Goal: Task Accomplishment & Management: Manage account settings

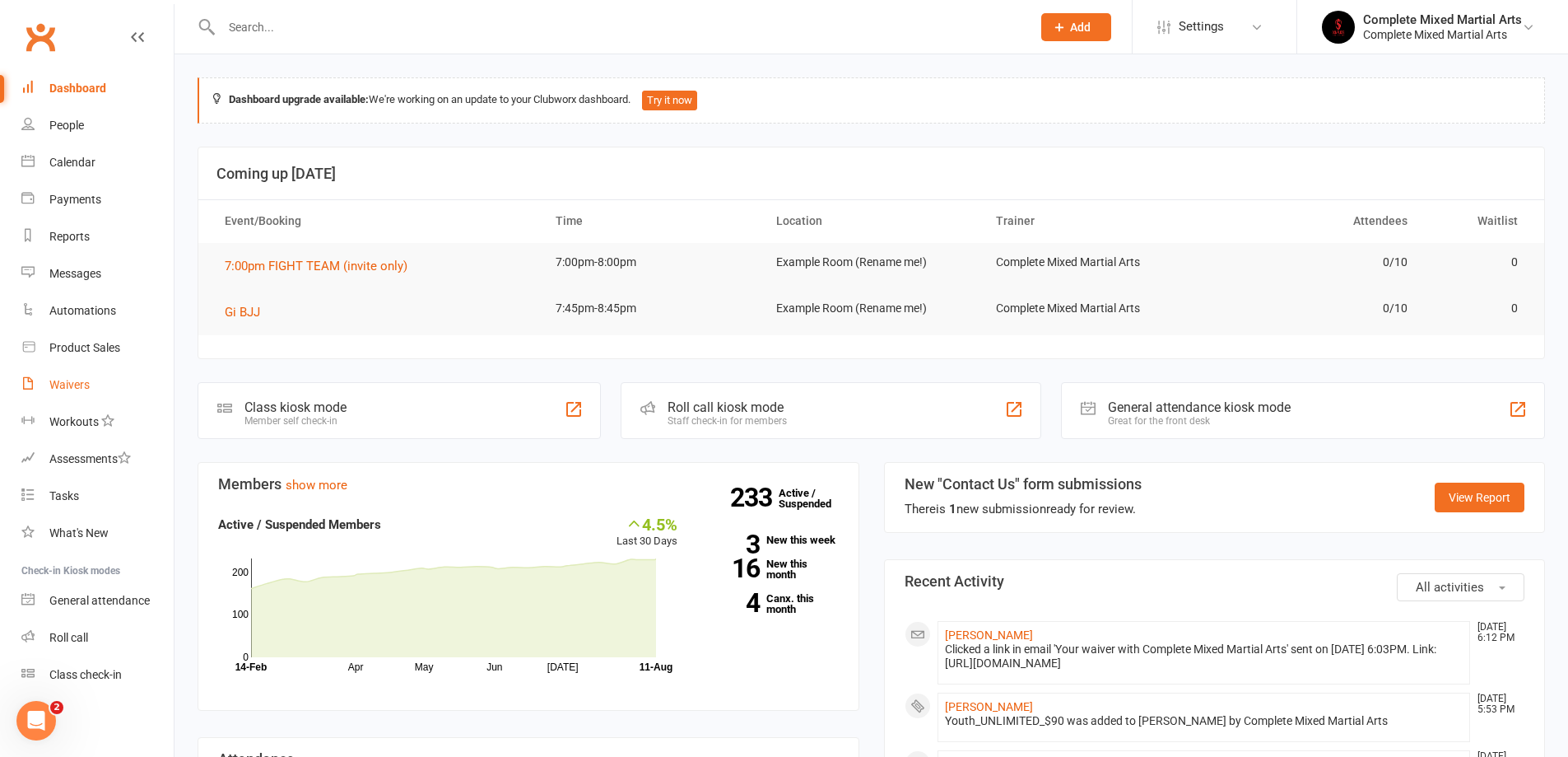
click at [66, 395] on link "Waivers" at bounding box center [97, 385] width 152 height 37
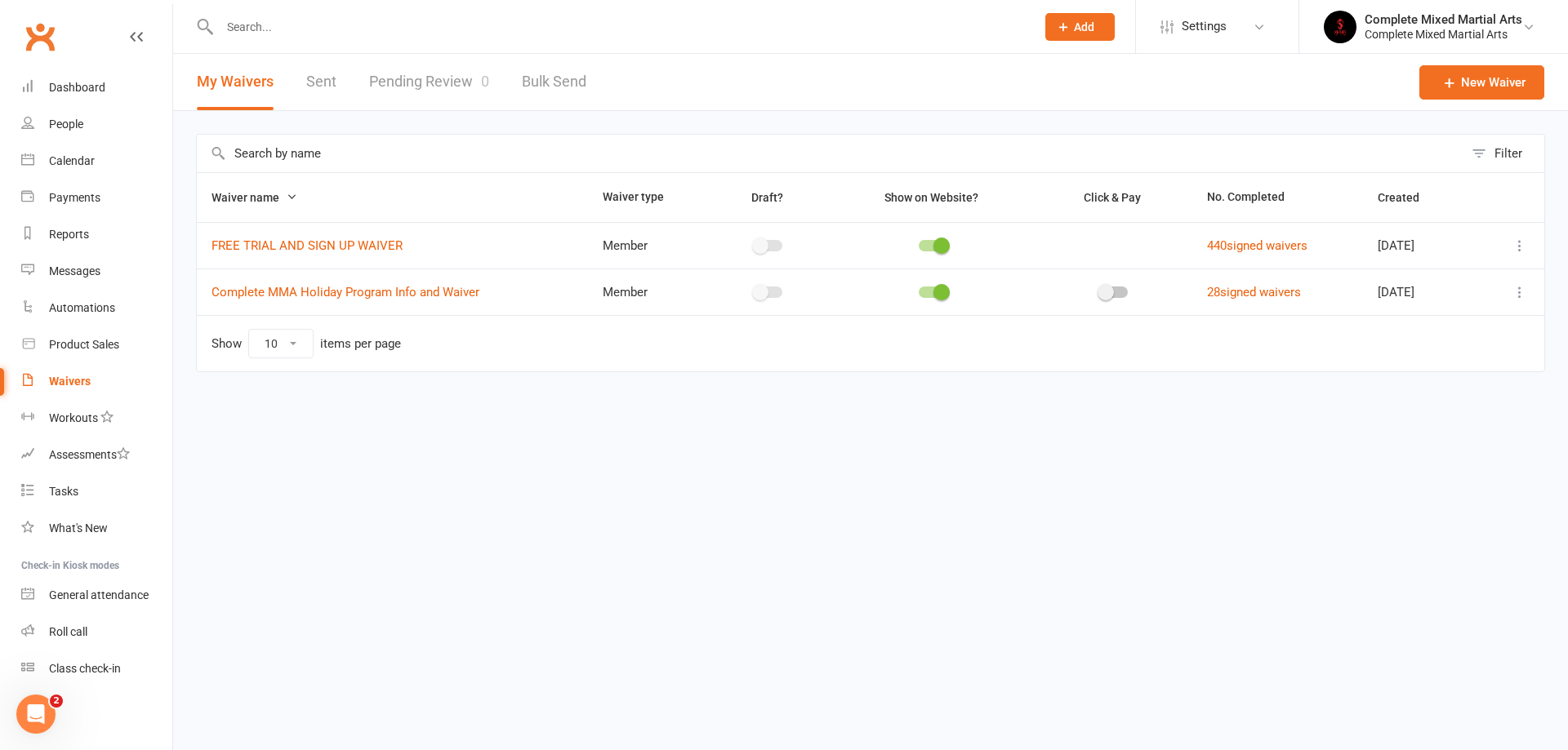
click at [468, 87] on link "Pending Review 0" at bounding box center [429, 82] width 120 height 56
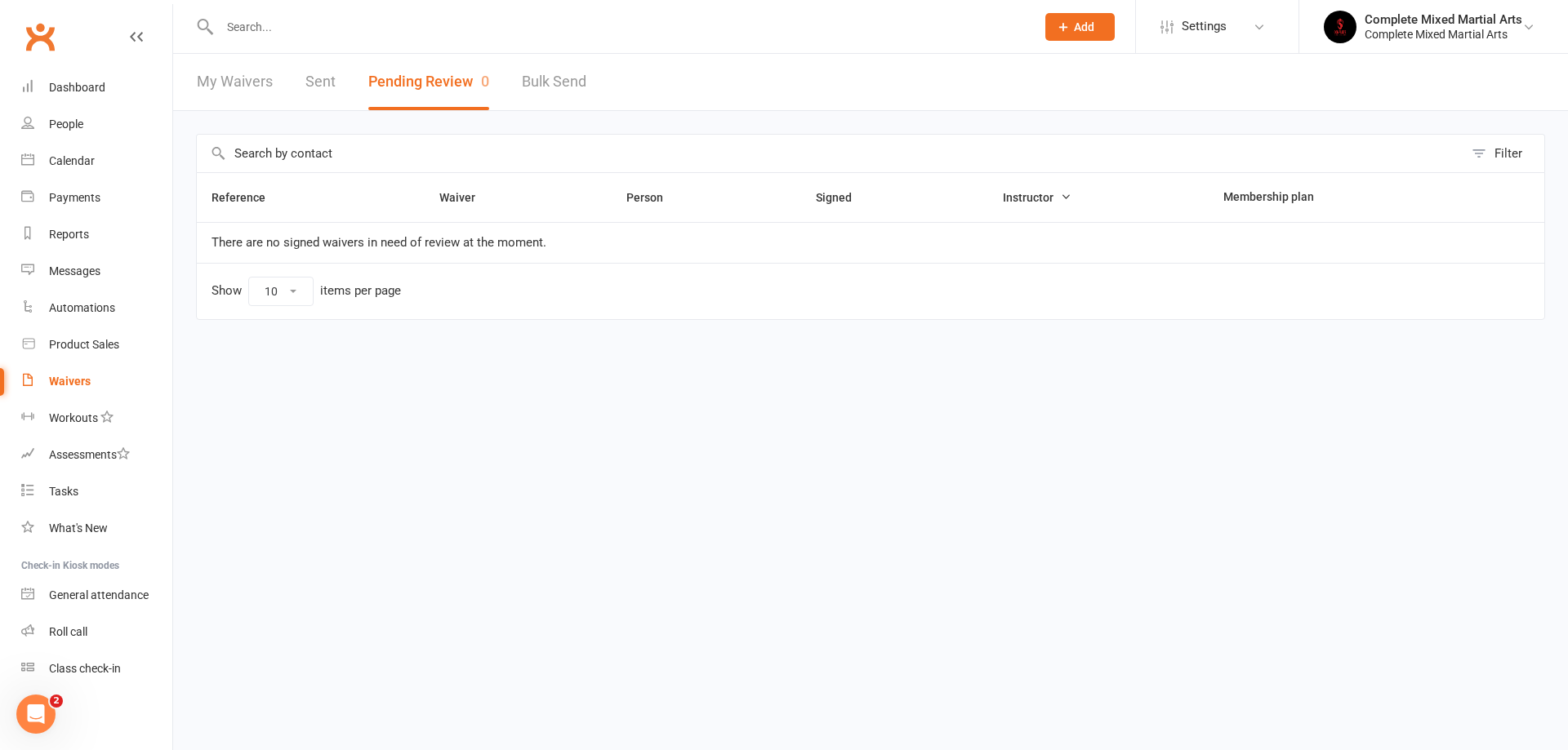
click at [426, 93] on button "Pending Review 0" at bounding box center [428, 82] width 120 height 56
click at [75, 385] on div "Waivers" at bounding box center [69, 381] width 41 height 13
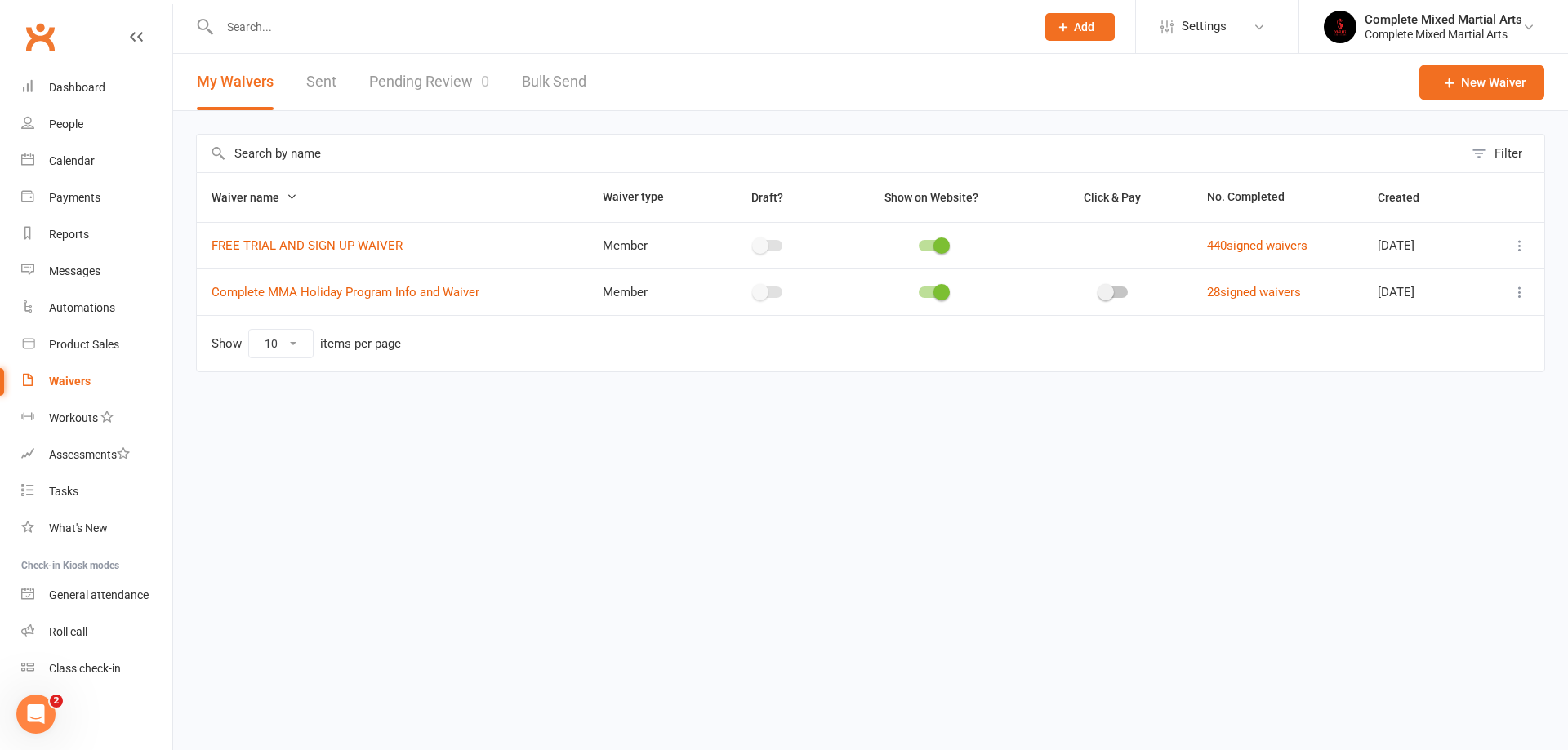
click at [460, 85] on link "Pending Review 0" at bounding box center [429, 82] width 120 height 56
